Goal: Task Accomplishment & Management: Use online tool/utility

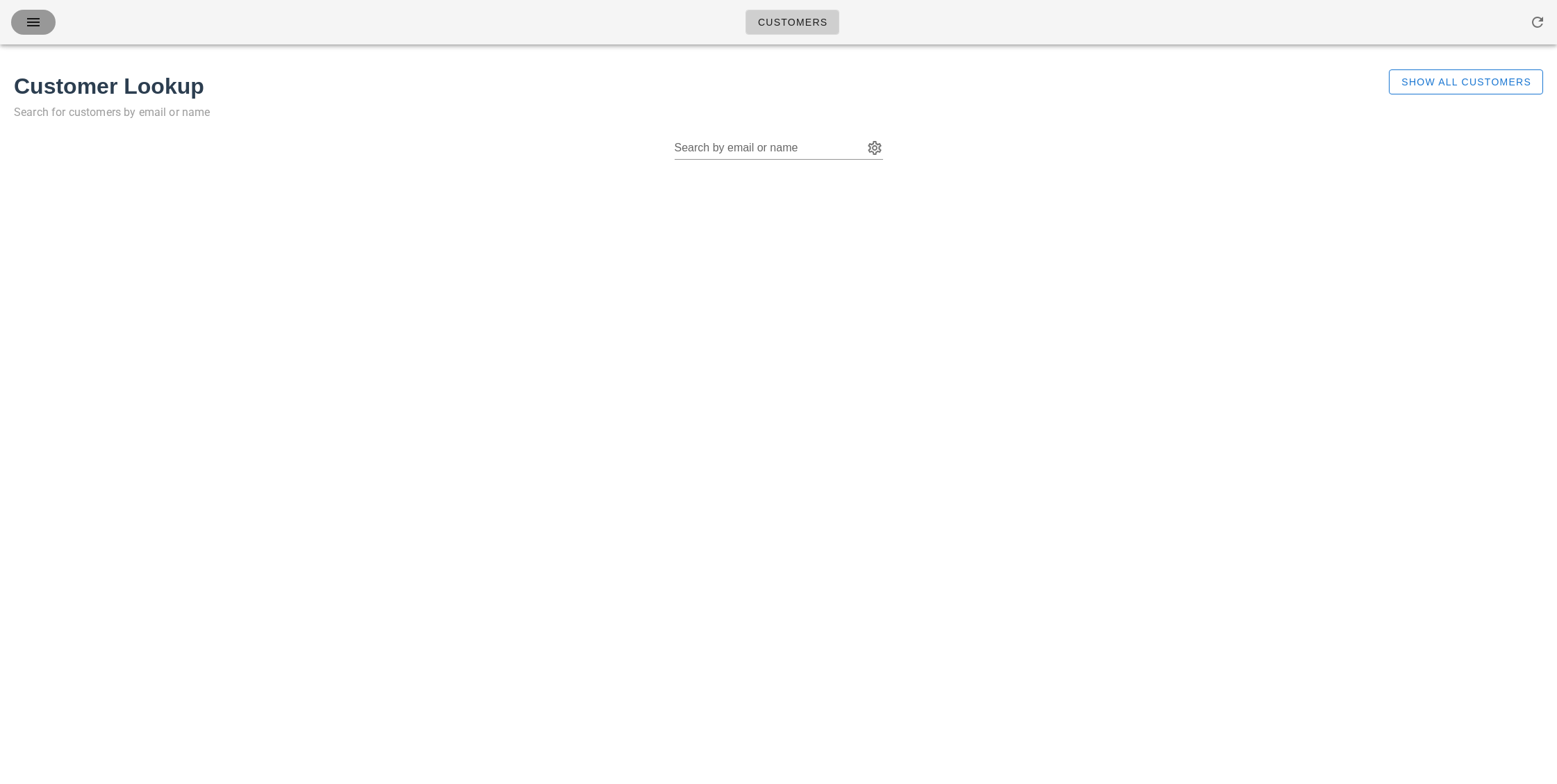
click at [33, 23] on icon "button" at bounding box center [33, 22] width 16 height 16
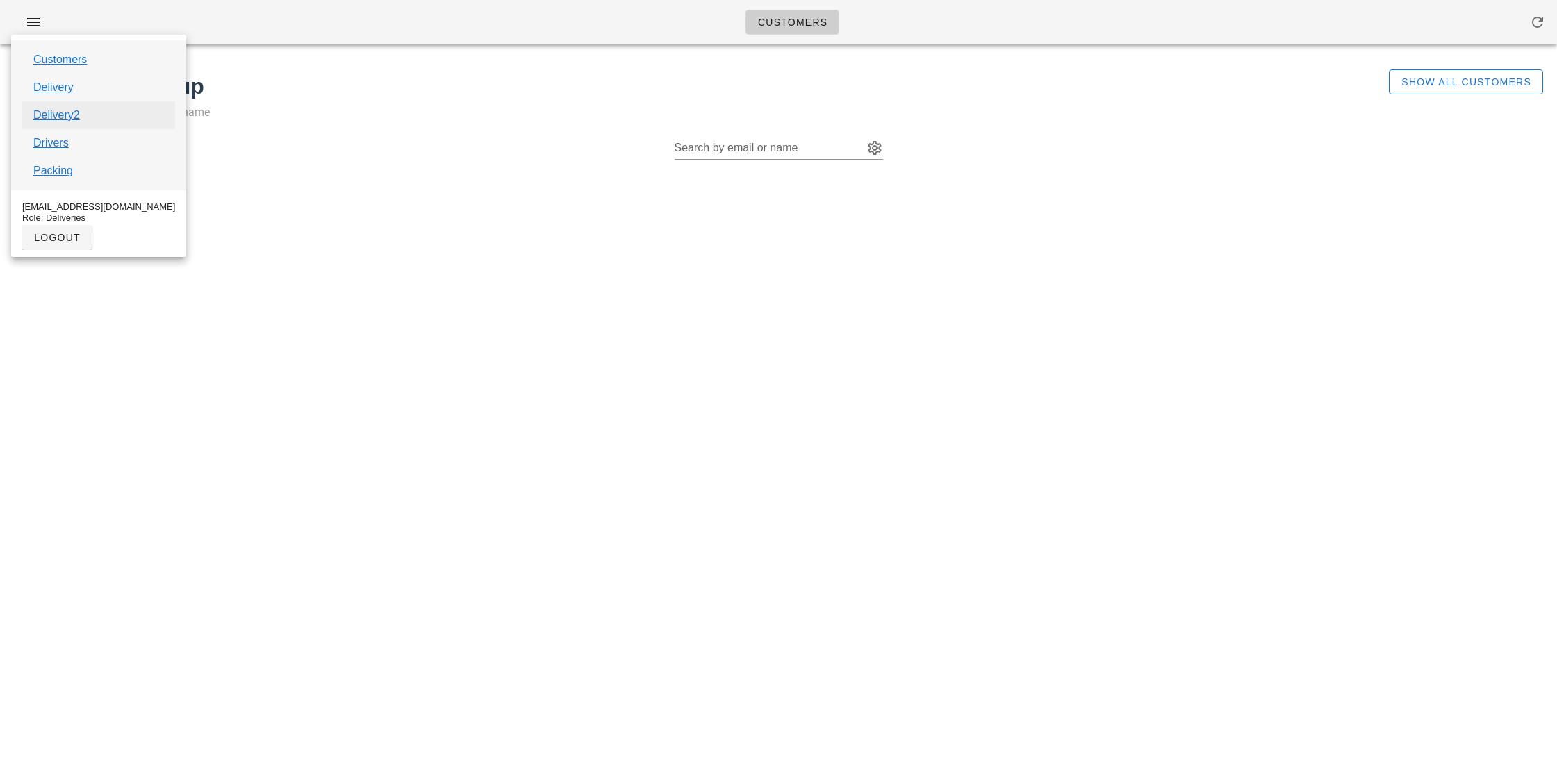
click at [47, 117] on link "Delivery2" at bounding box center [57, 115] width 47 height 16
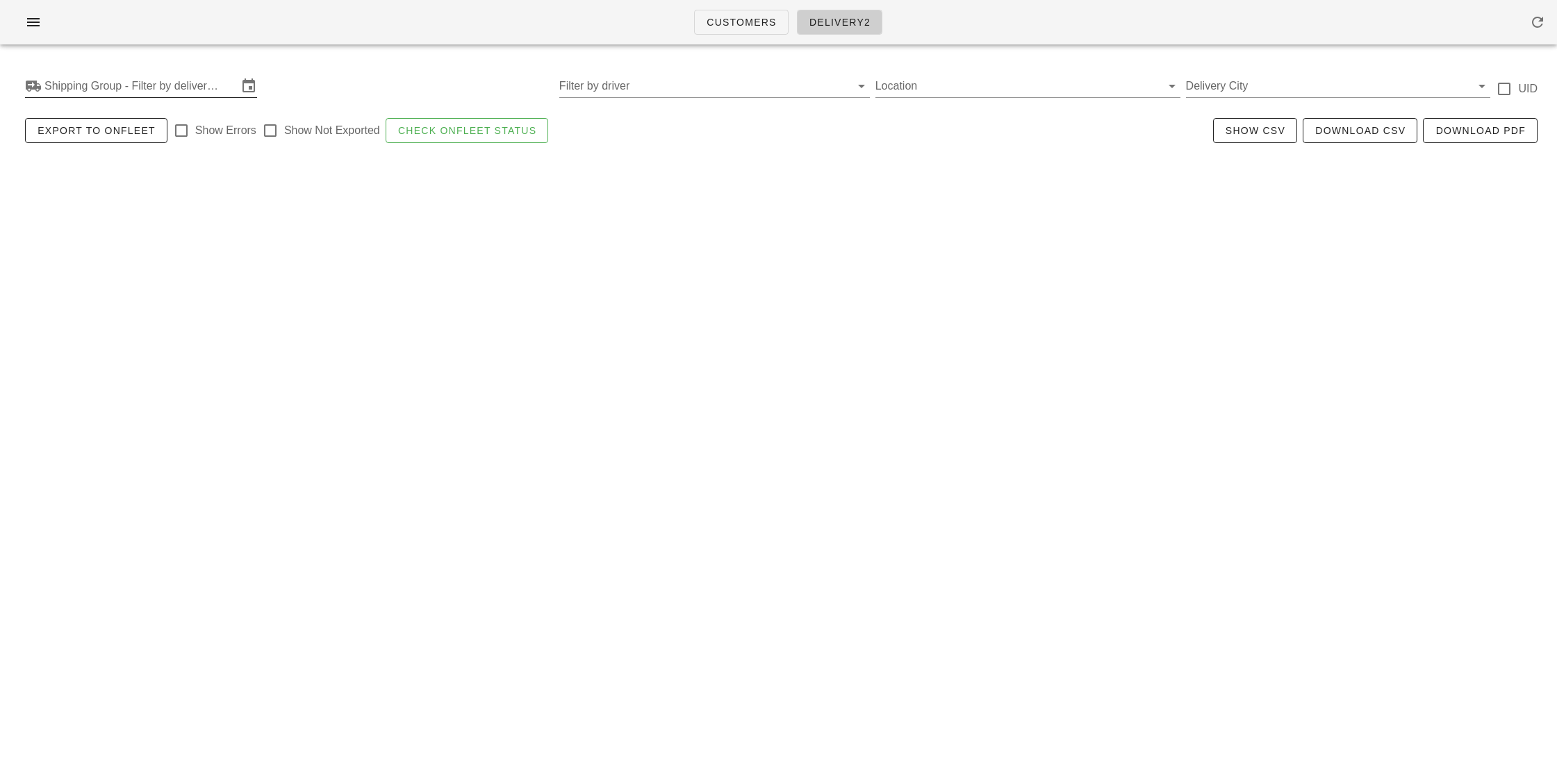
click at [65, 93] on input "Shipping Group - Filter by delivery logistics" at bounding box center [140, 86] width 193 height 22
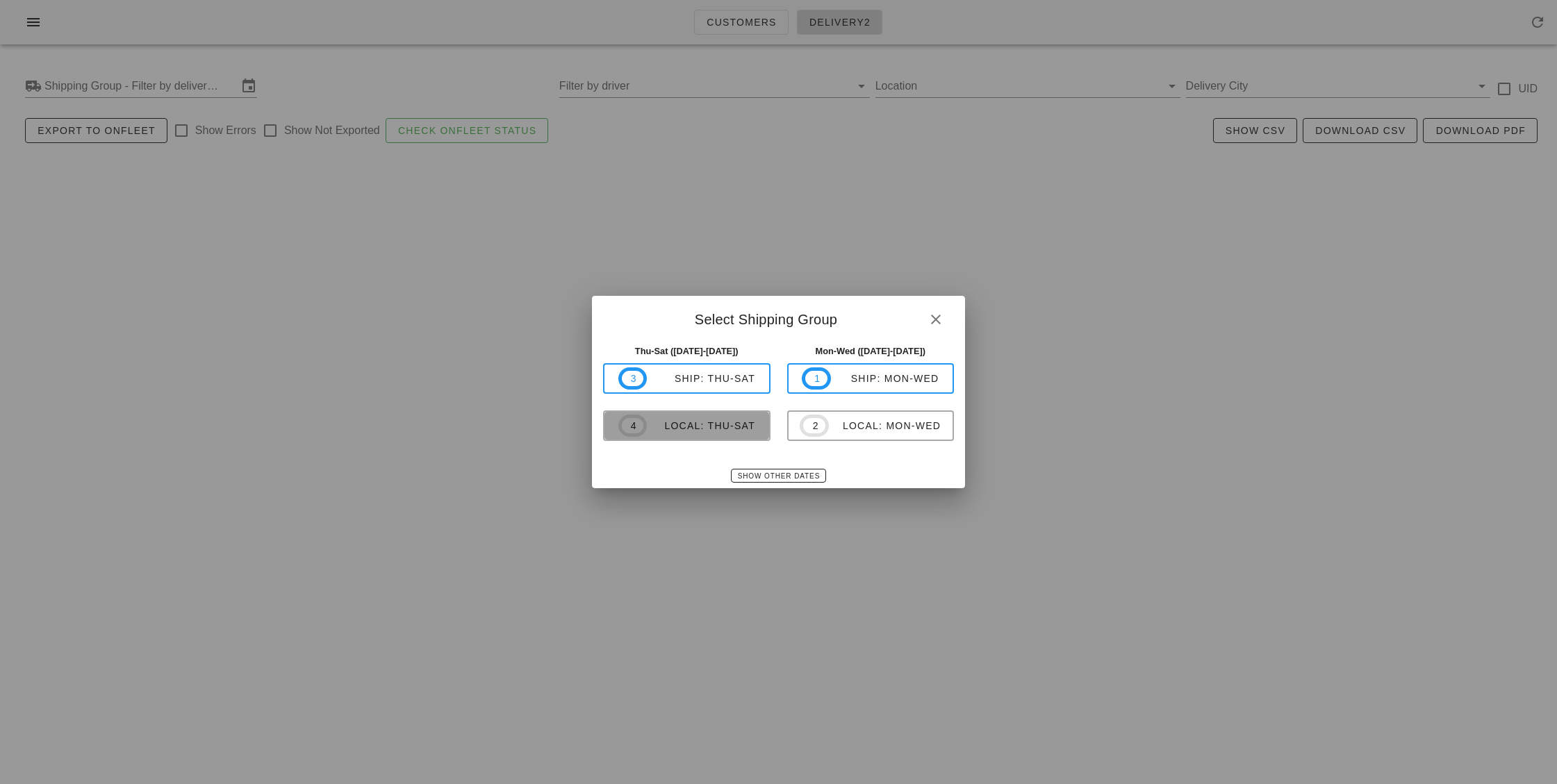
click at [648, 427] on div "local: Thu-Sat" at bounding box center [701, 426] width 108 height 11
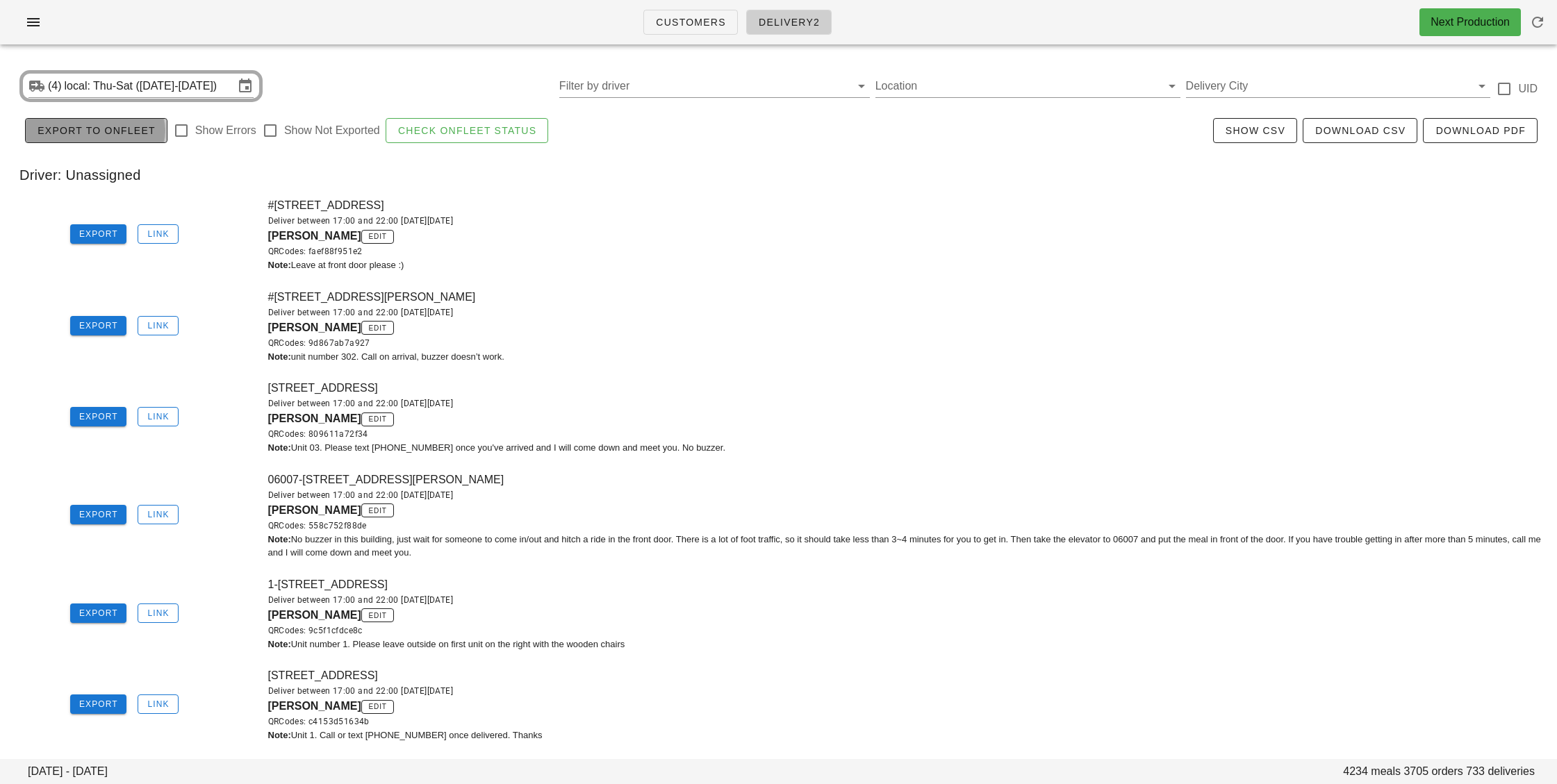
click at [91, 129] on span "Export to Onfleet" at bounding box center [96, 130] width 119 height 11
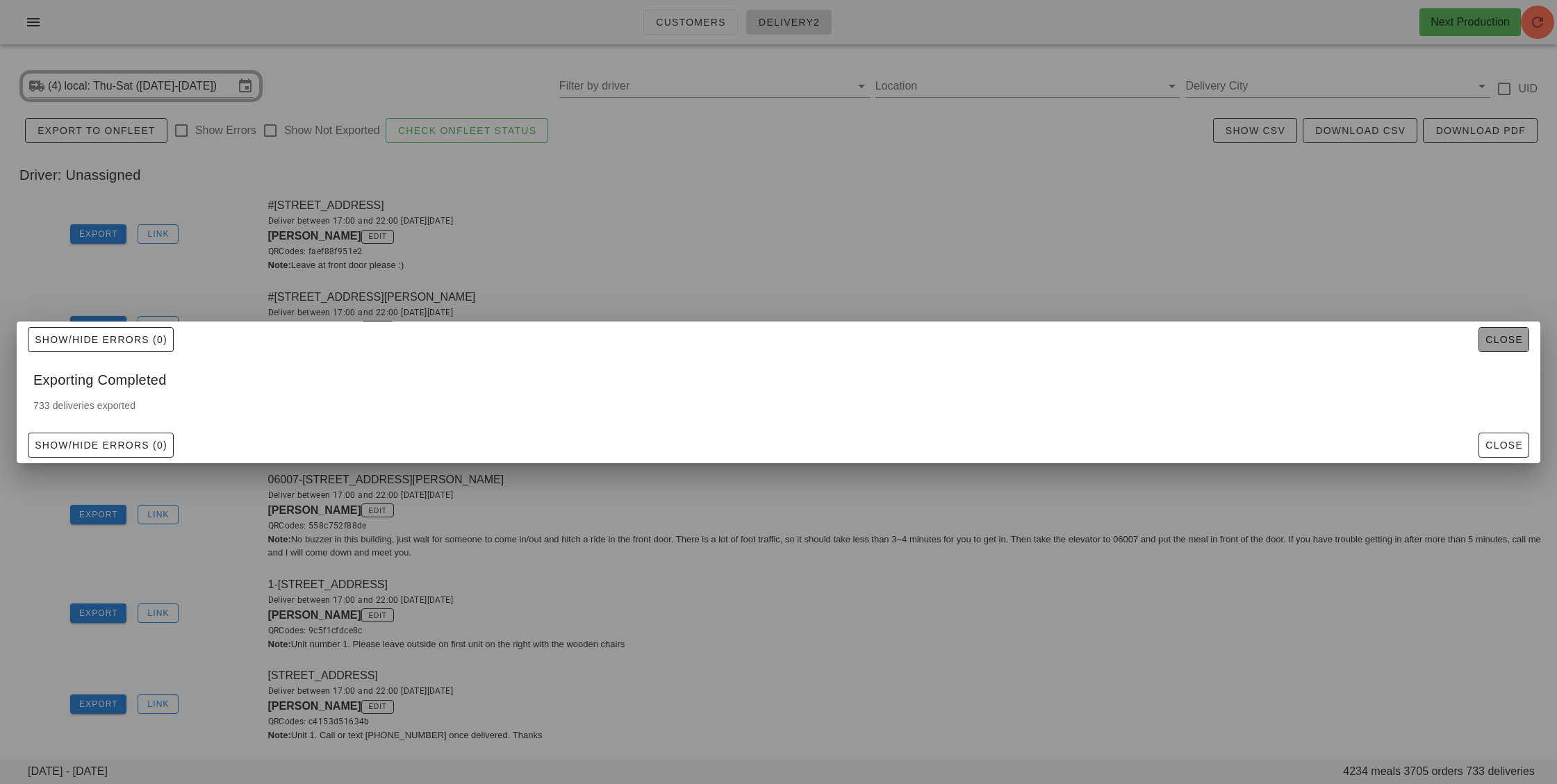
drag, startPoint x: 1496, startPoint y: 339, endPoint x: 1253, endPoint y: 29, distance: 393.9
click at [1496, 338] on span "Close" at bounding box center [1503, 339] width 38 height 11
